Goal: Navigation & Orientation: Go to known website

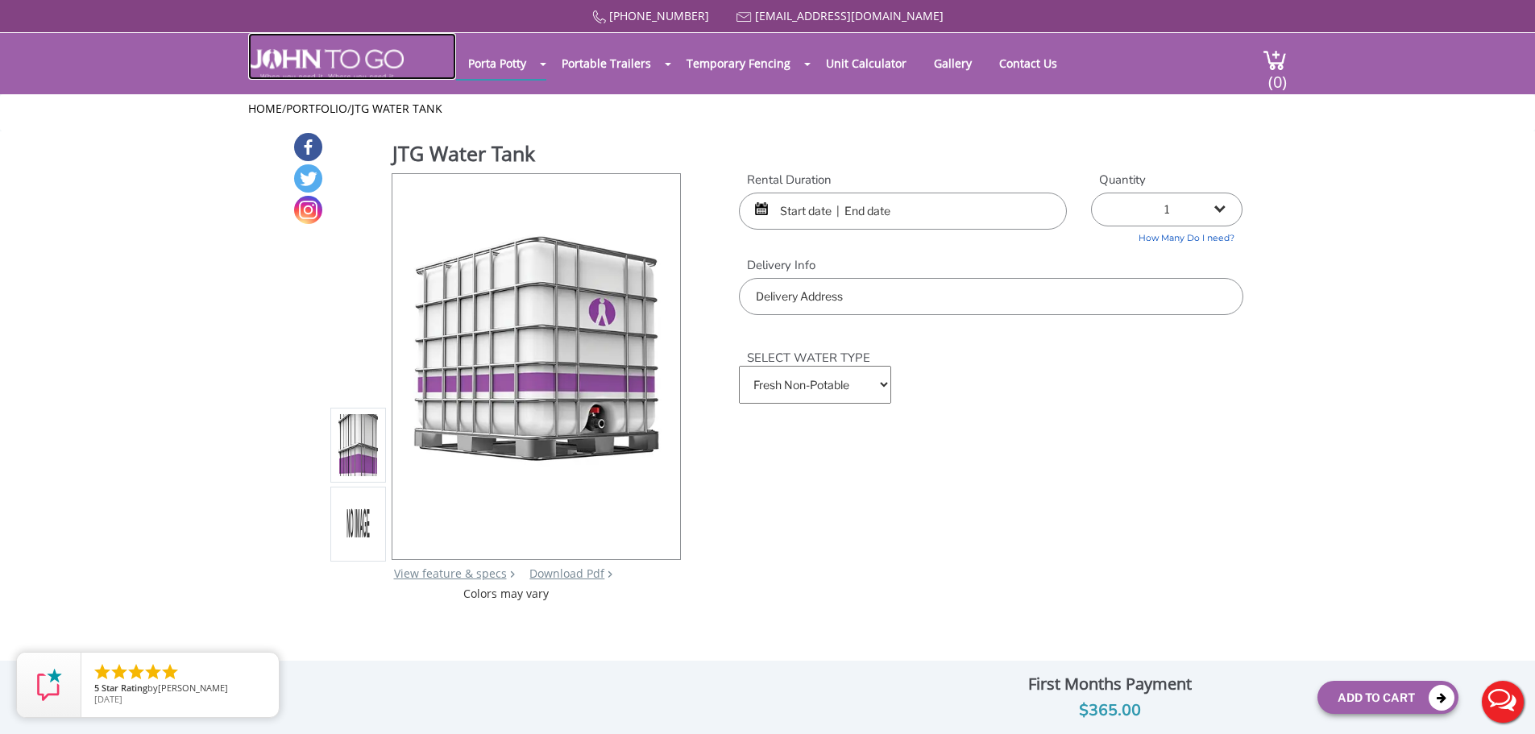
click at [341, 63] on img at bounding box center [325, 64] width 155 height 31
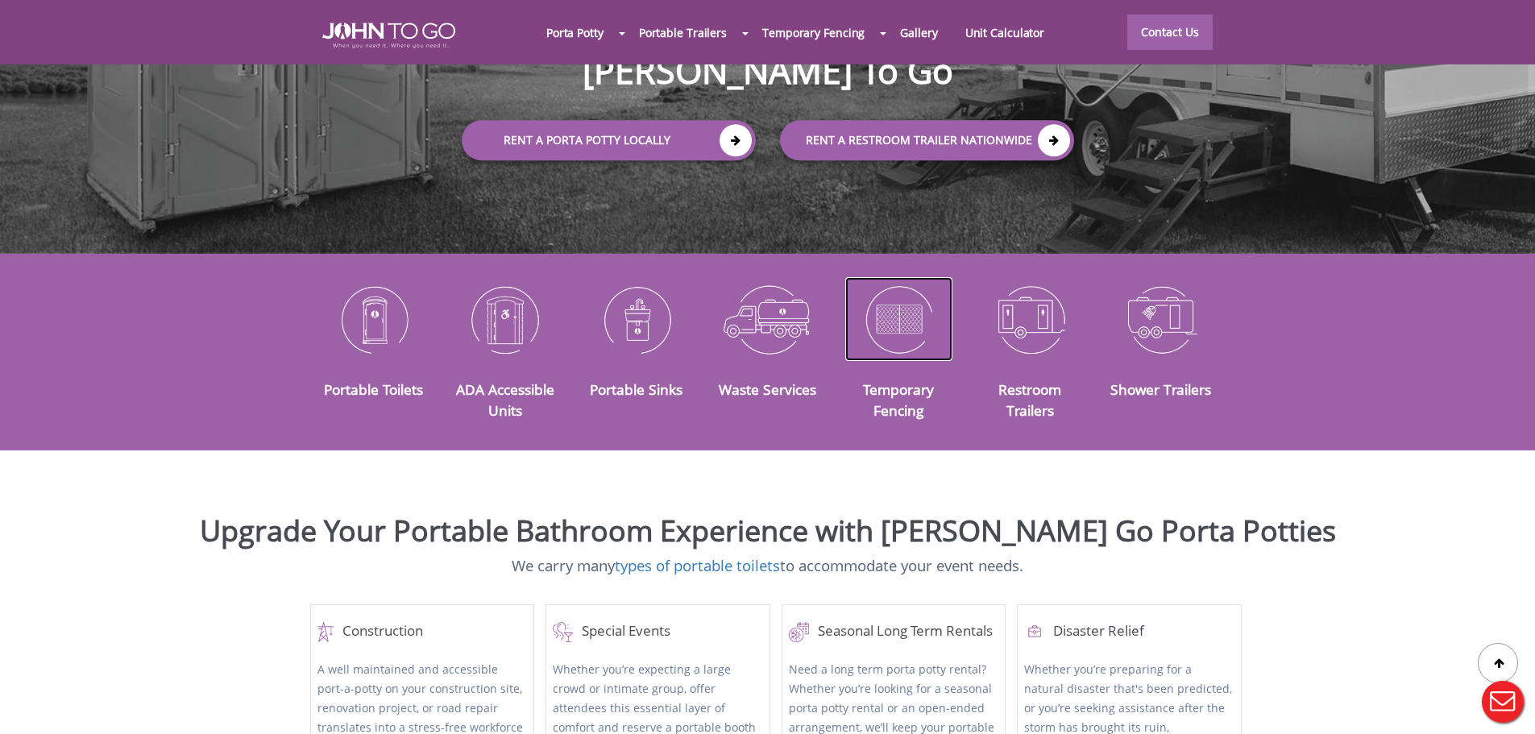
click at [913, 303] on img at bounding box center [898, 319] width 107 height 84
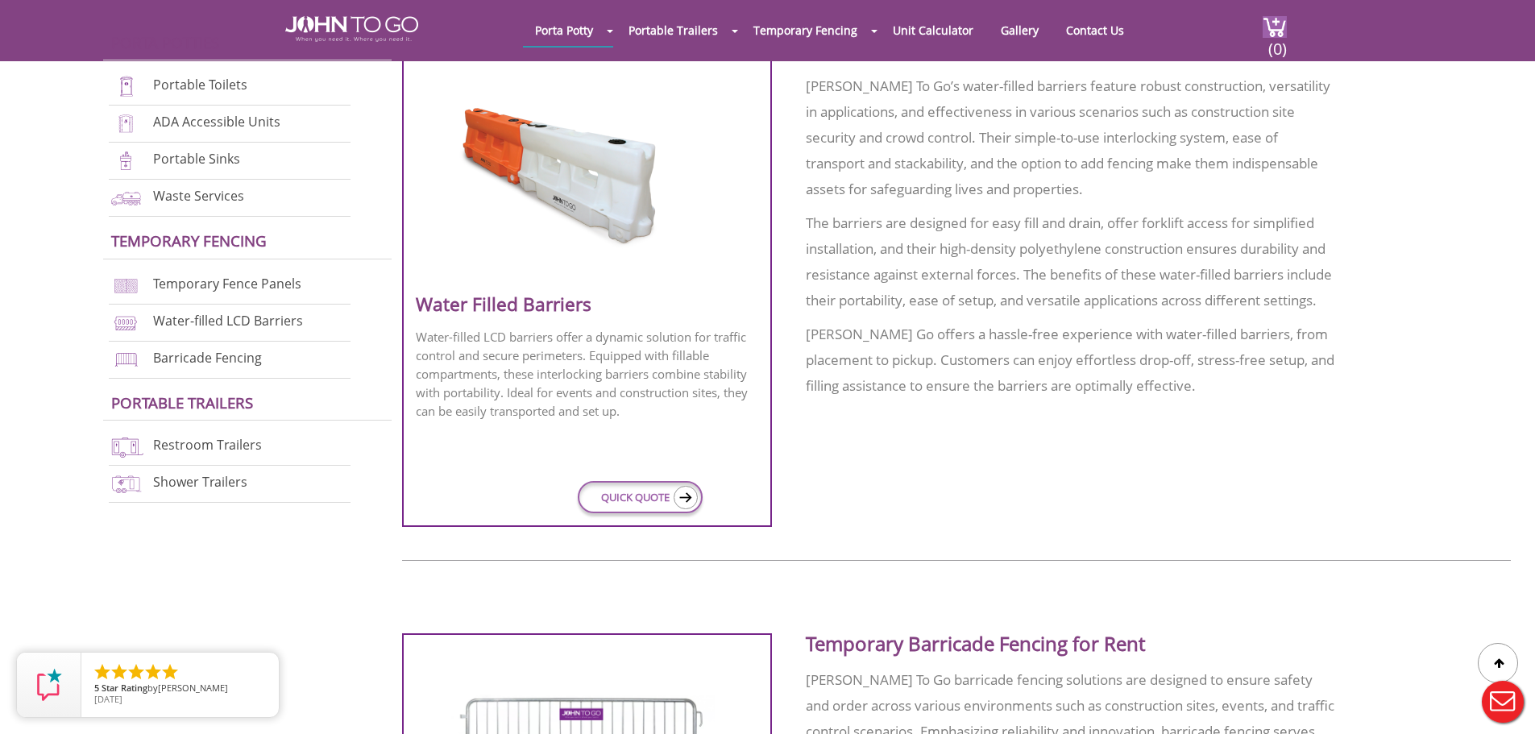
scroll to position [1289, 0]
